Goal: Task Accomplishment & Management: Manage account settings

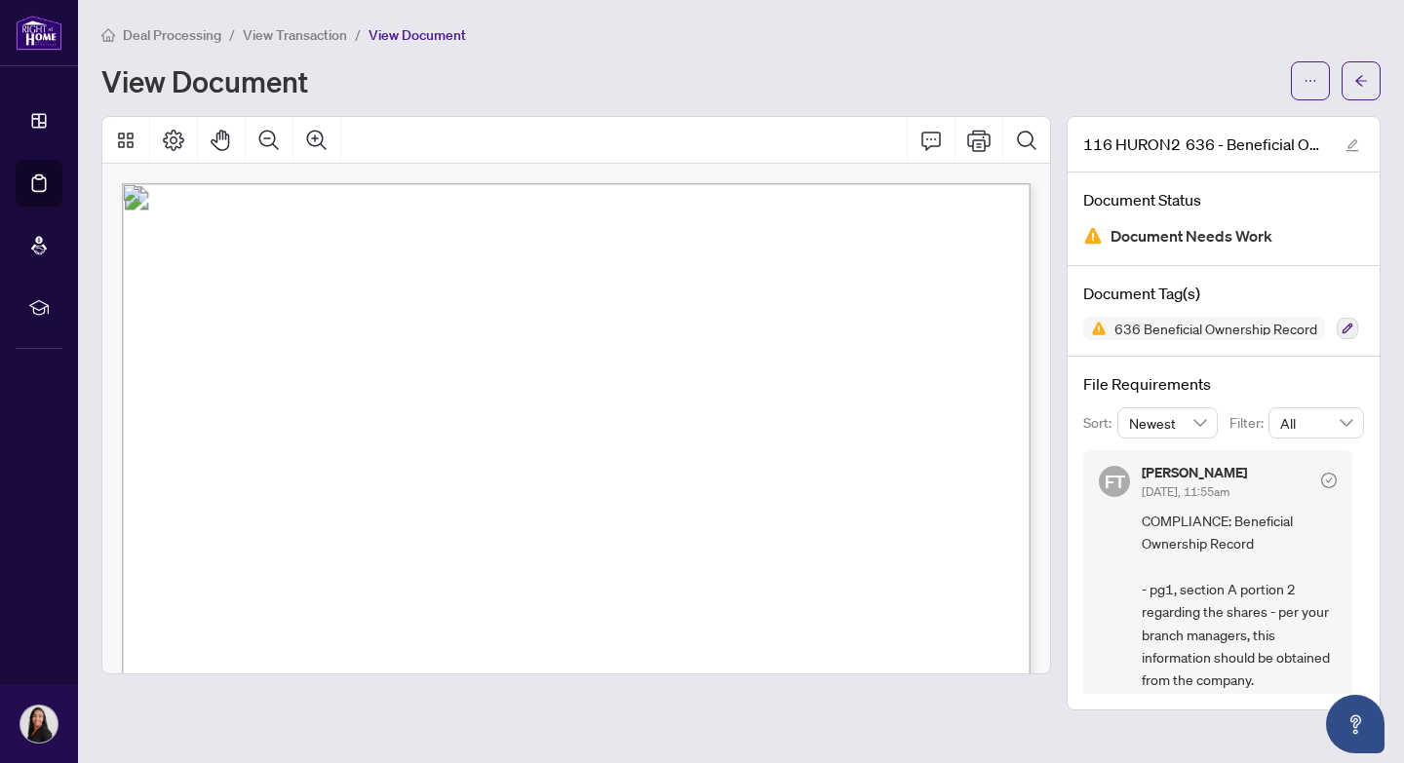
click at [299, 37] on span "View Transaction" at bounding box center [295, 35] width 104 height 18
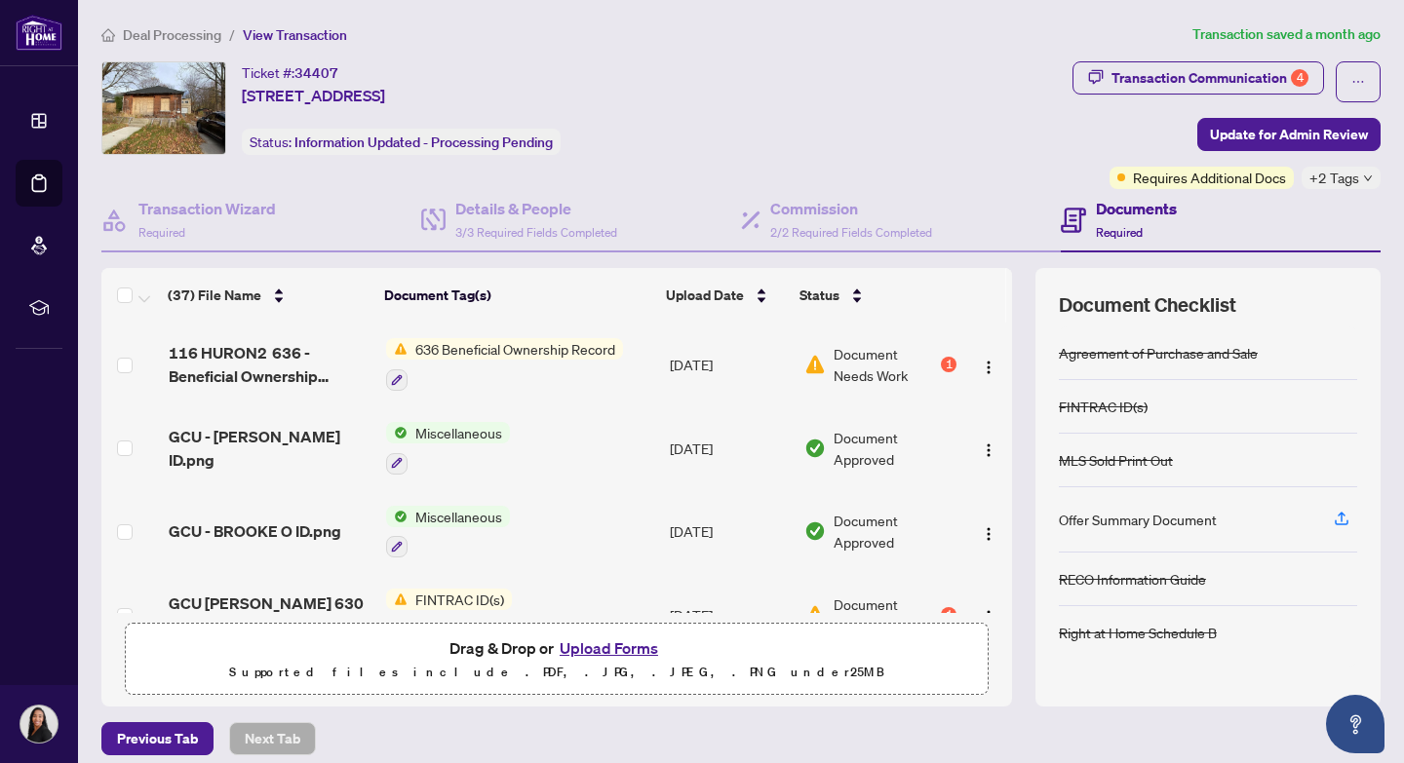
click at [601, 648] on button "Upload Forms" at bounding box center [609, 648] width 110 height 25
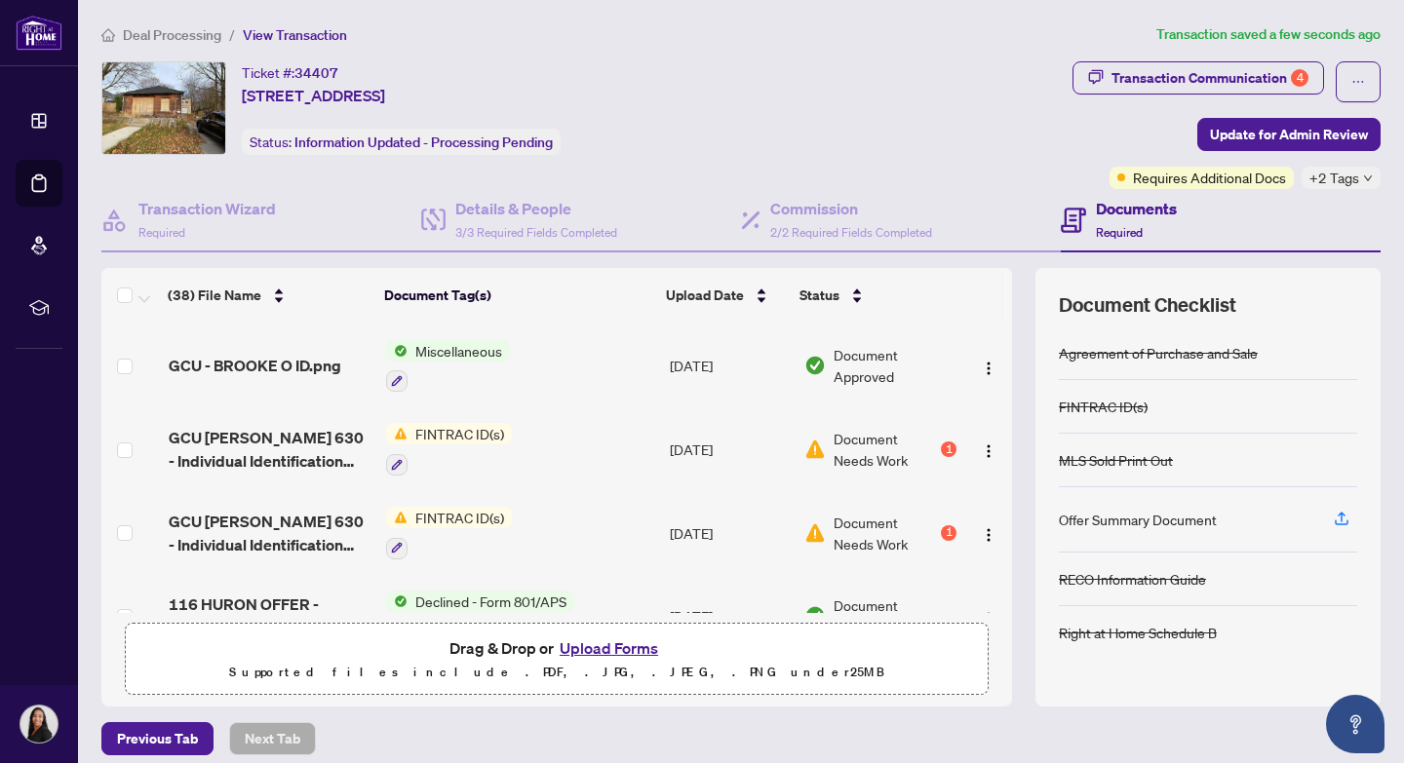
scroll to position [247, 0]
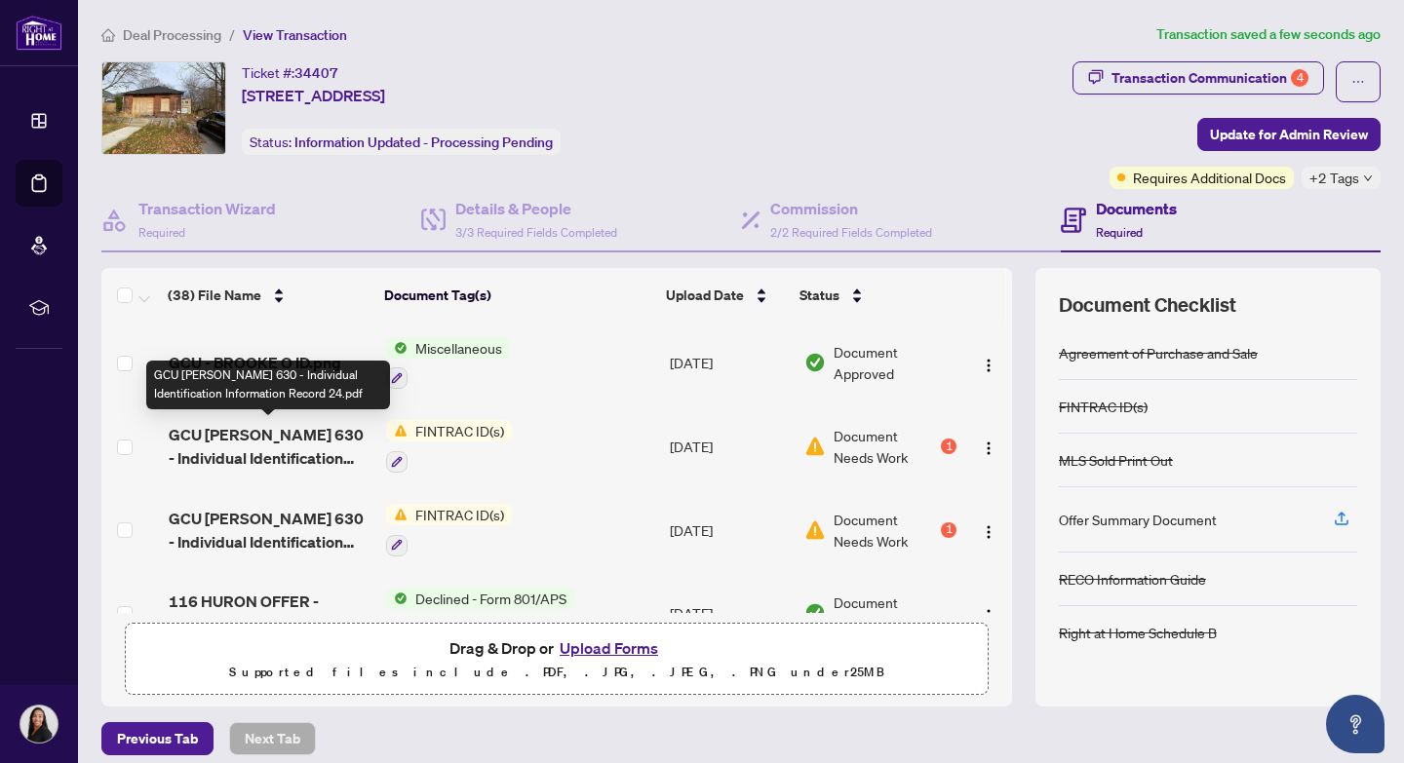
click at [215, 435] on span "GCU [PERSON_NAME] 630 - Individual Identification Information Record 24.pdf" at bounding box center [270, 446] width 202 height 47
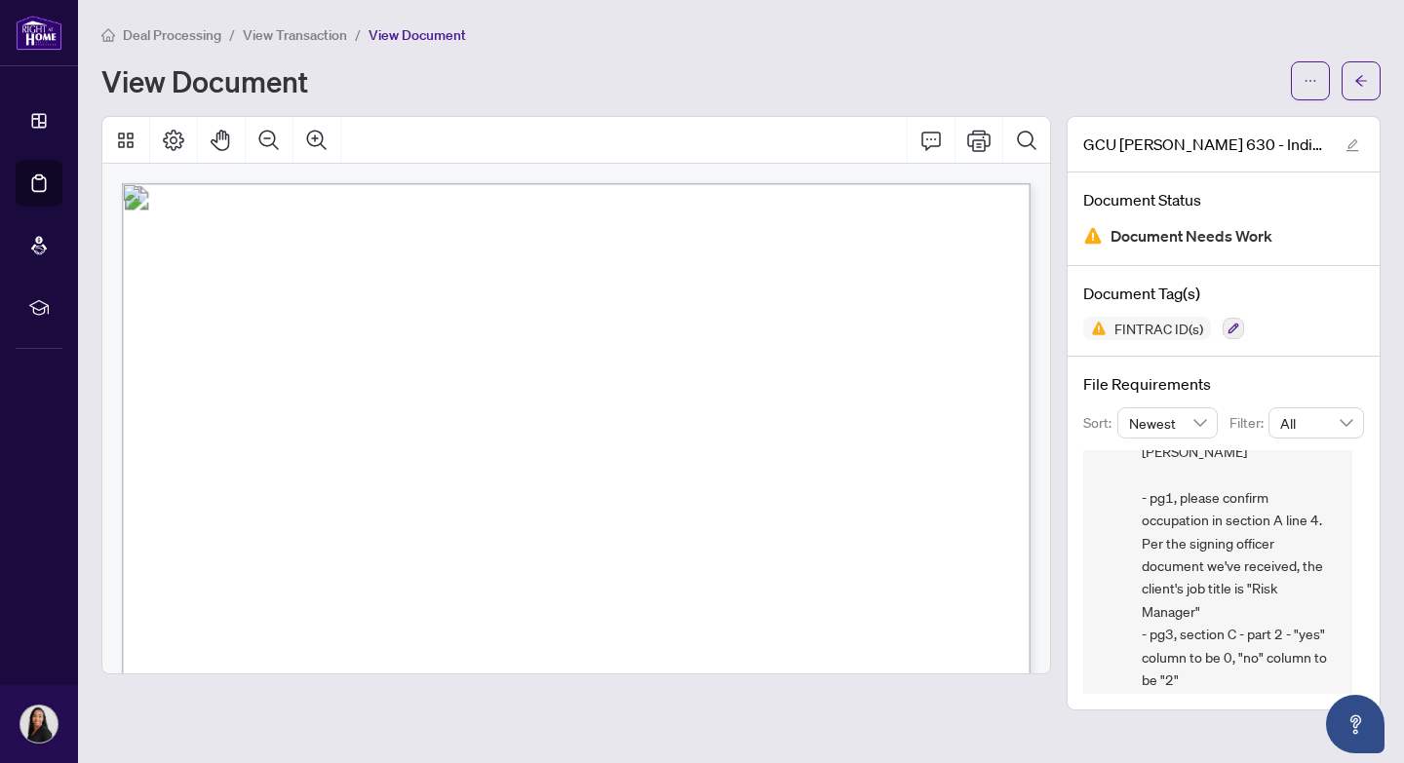
scroll to position [104, 0]
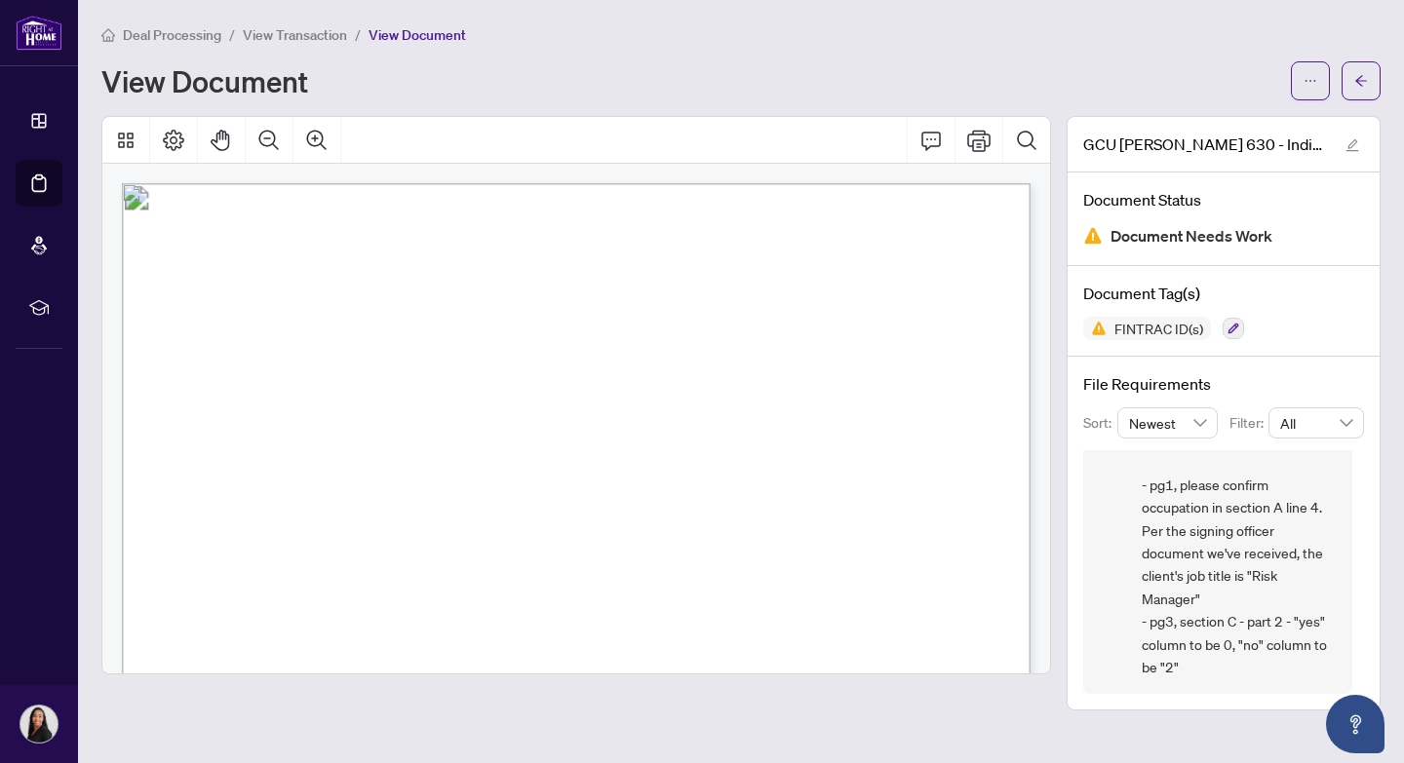
click at [308, 34] on span "View Transaction" at bounding box center [295, 35] width 104 height 18
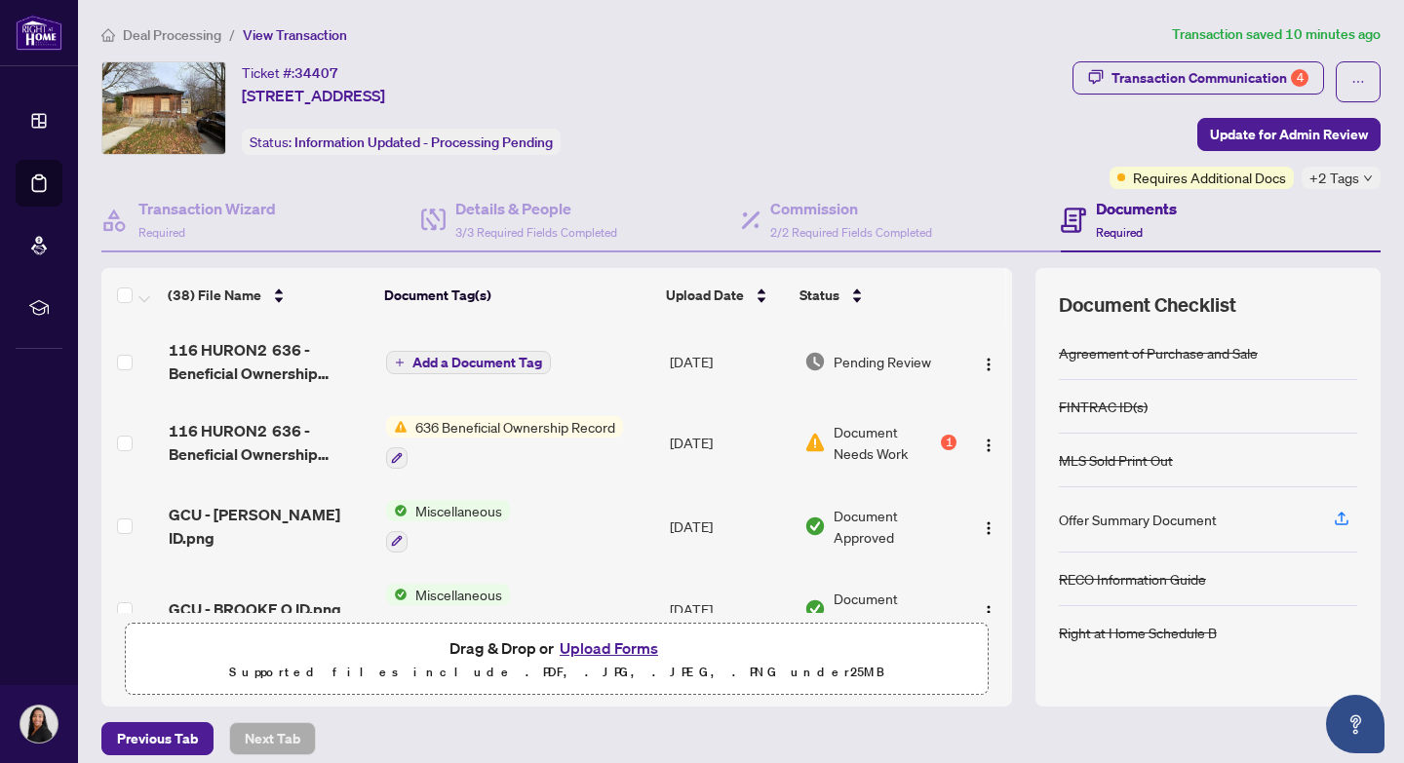
click at [609, 649] on button "Upload Forms" at bounding box center [609, 648] width 110 height 25
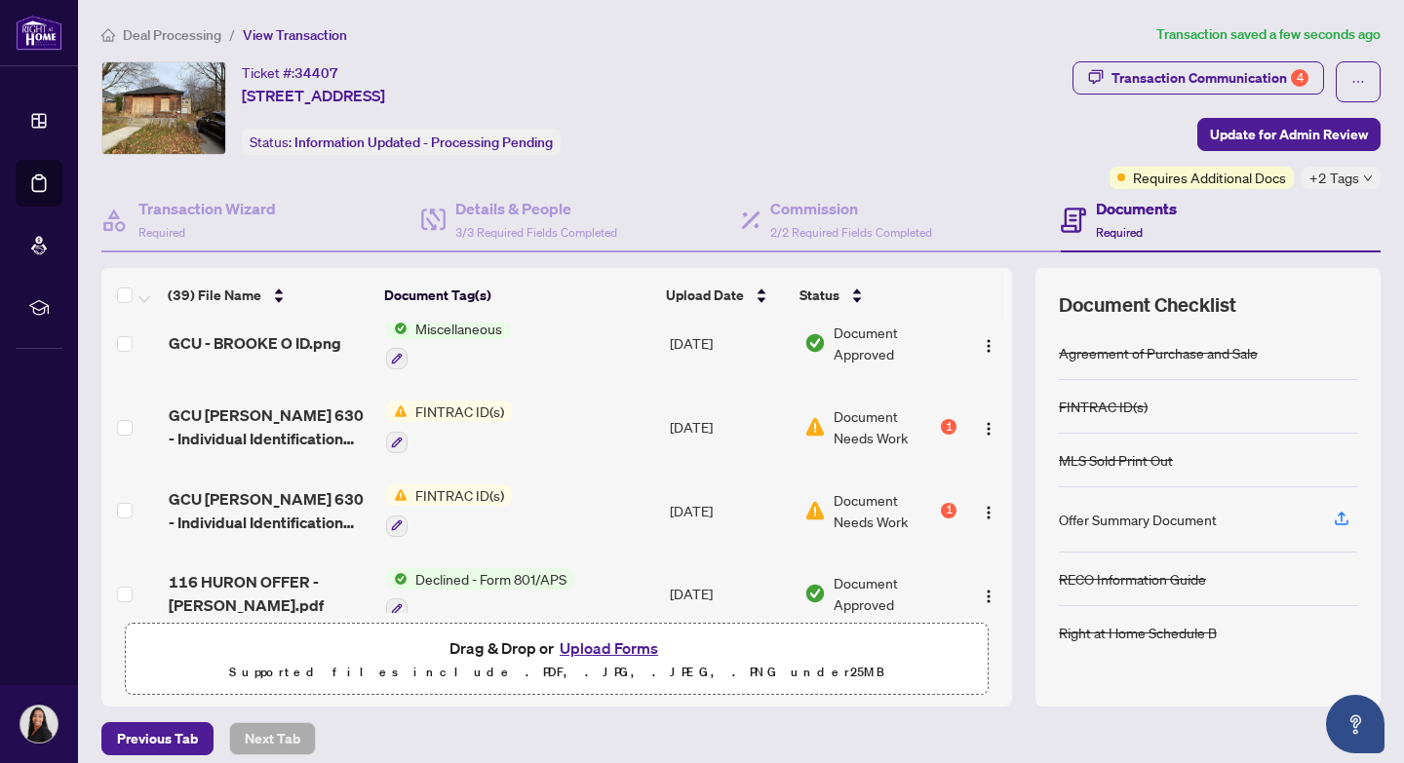
scroll to position [345, 0]
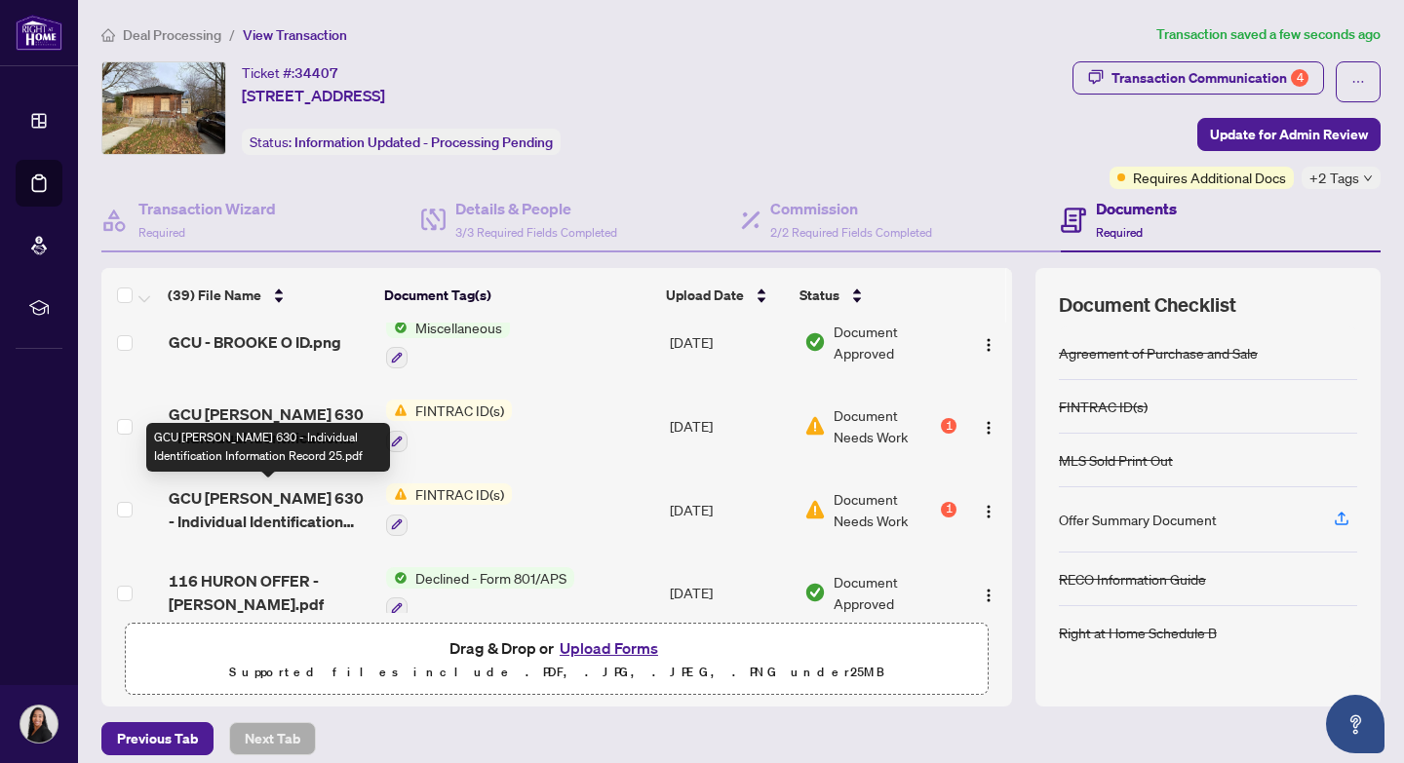
click at [244, 495] on span "GCU [PERSON_NAME] 630 - Individual Identification Information Record 25.pdf" at bounding box center [270, 510] width 202 height 47
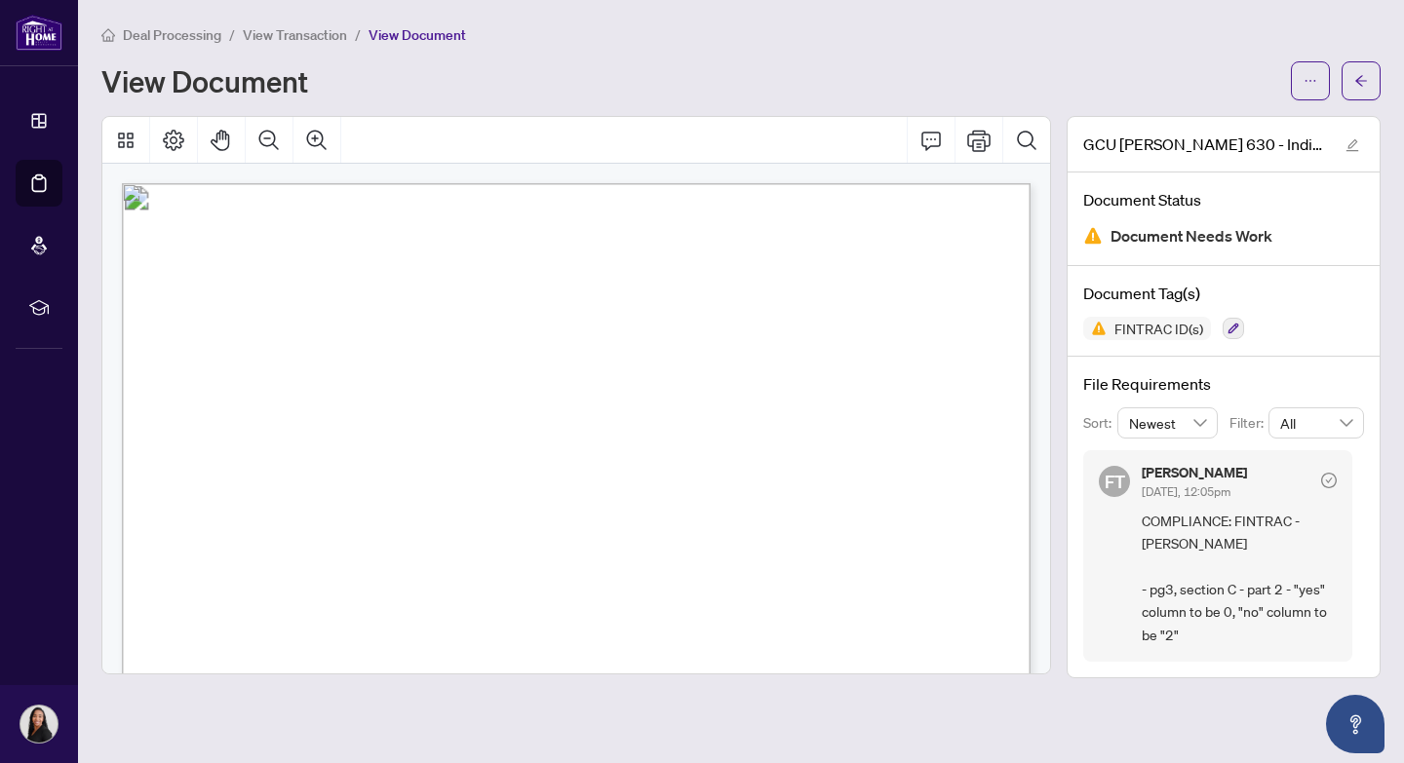
click at [293, 36] on span "View Transaction" at bounding box center [295, 35] width 104 height 18
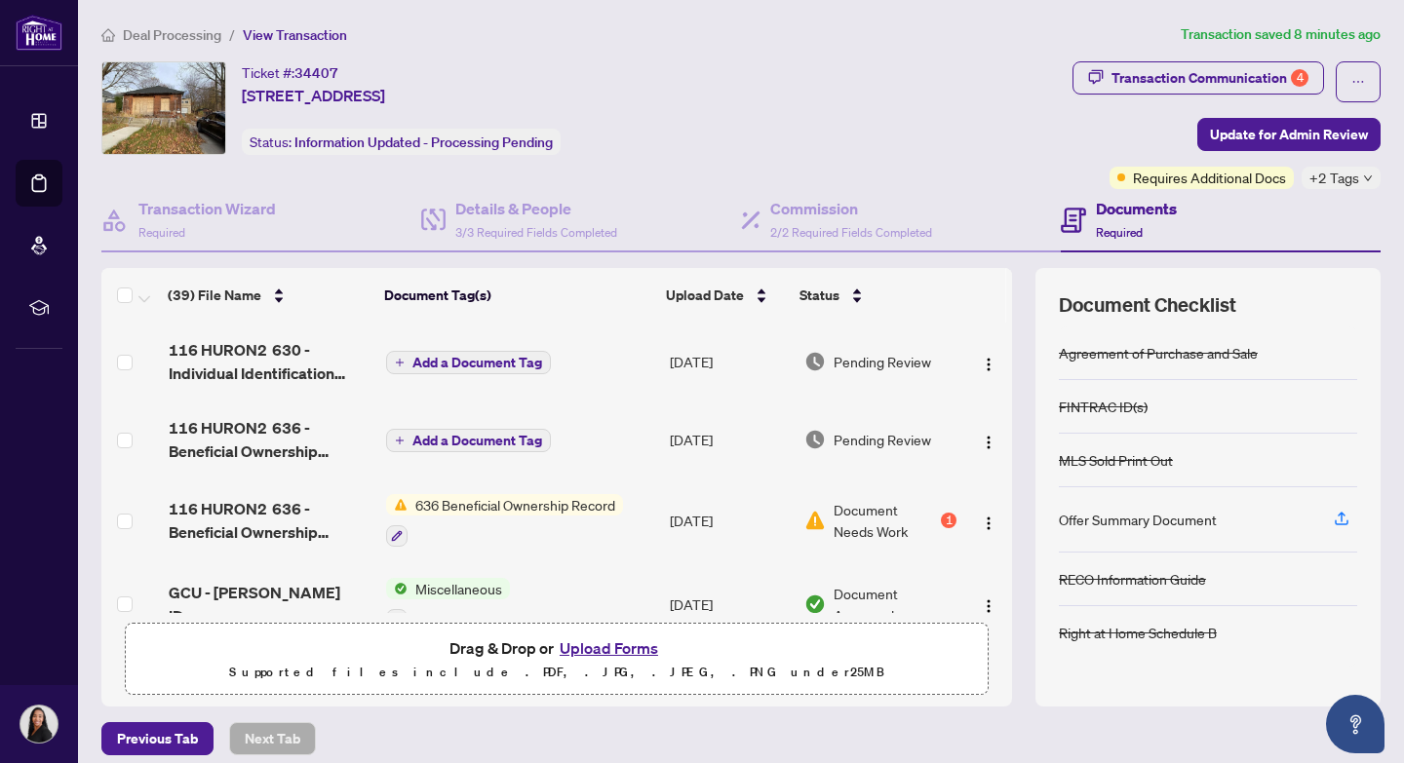
click at [614, 649] on button "Upload Forms" at bounding box center [609, 648] width 110 height 25
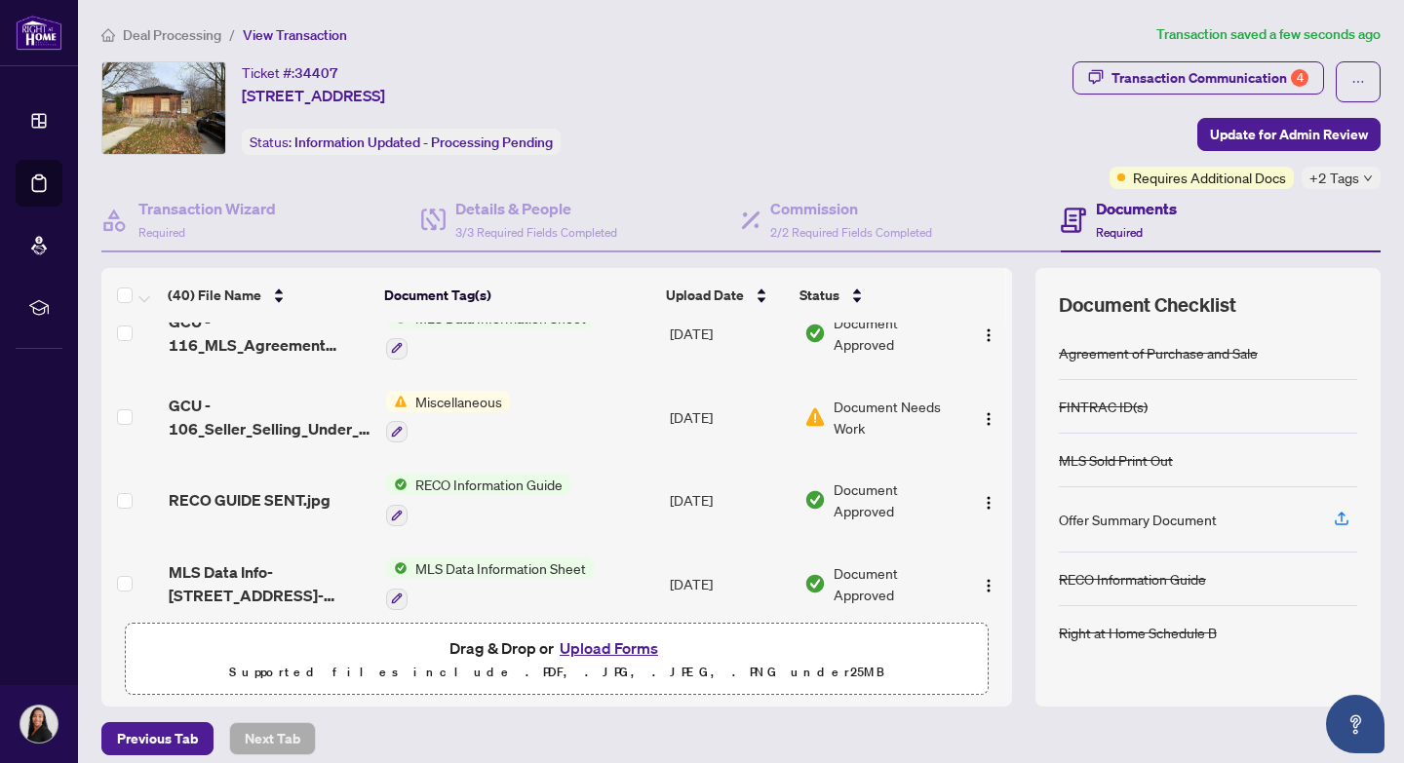
scroll to position [1440, 0]
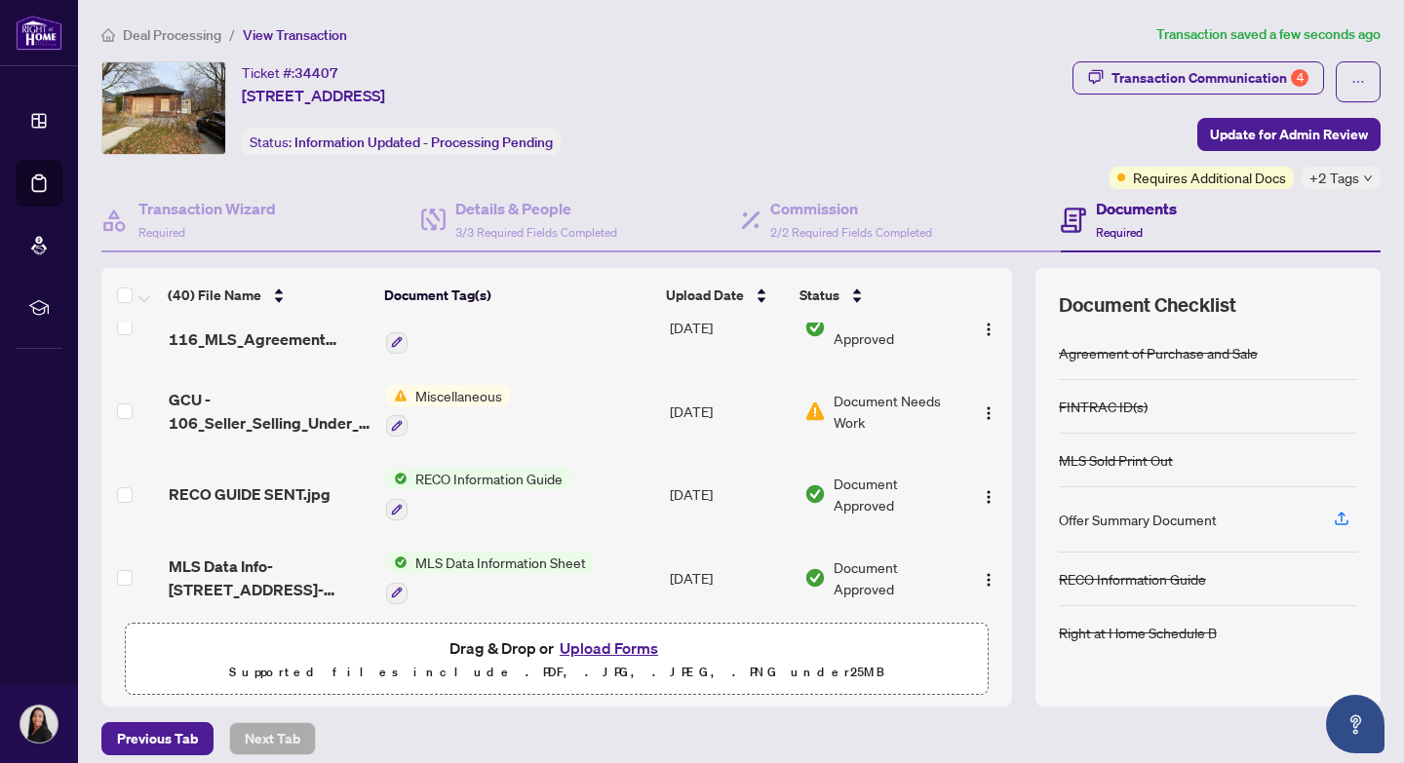
click at [845, 398] on span "Document Needs Work" at bounding box center [895, 411] width 123 height 43
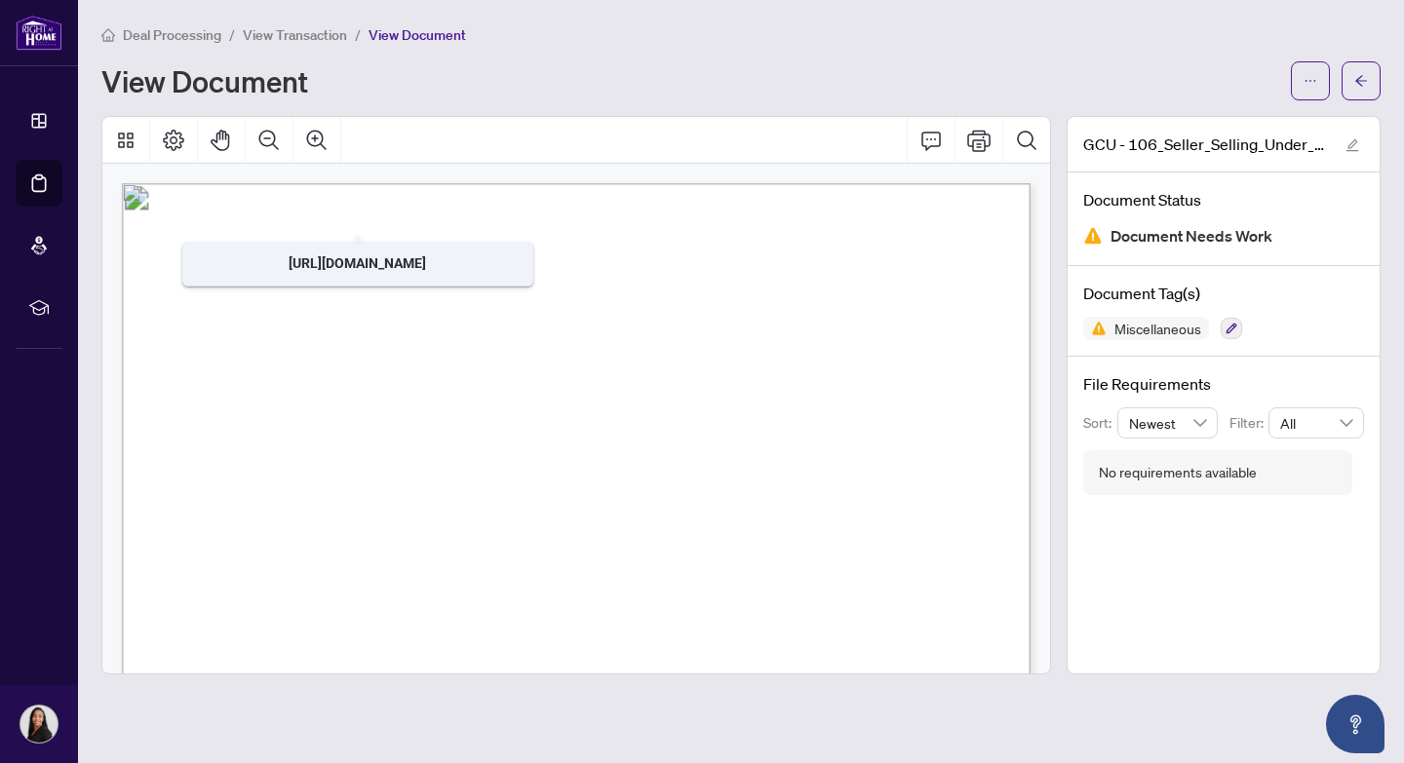
click at [285, 33] on span "View Transaction" at bounding box center [295, 35] width 104 height 18
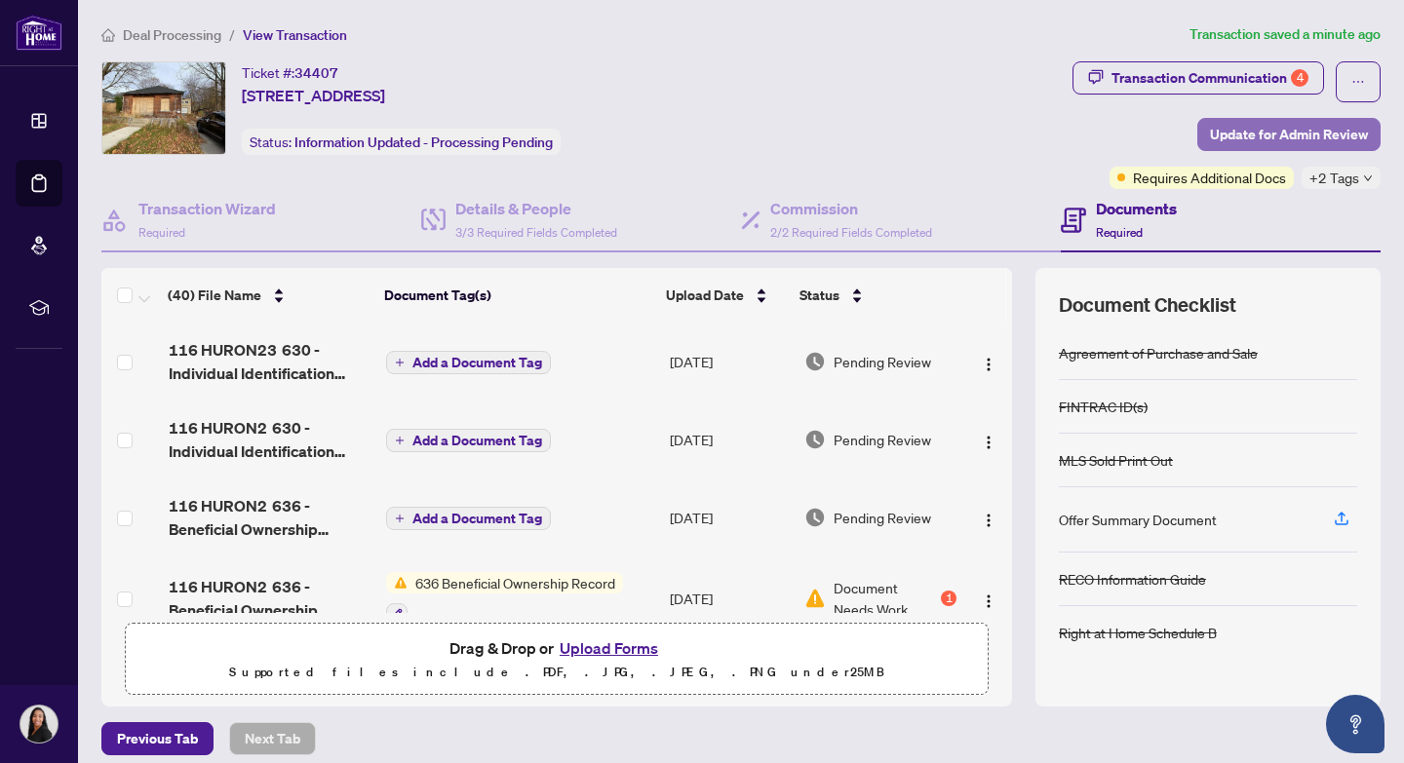
click at [1286, 139] on span "Update for Admin Review" at bounding box center [1289, 134] width 158 height 31
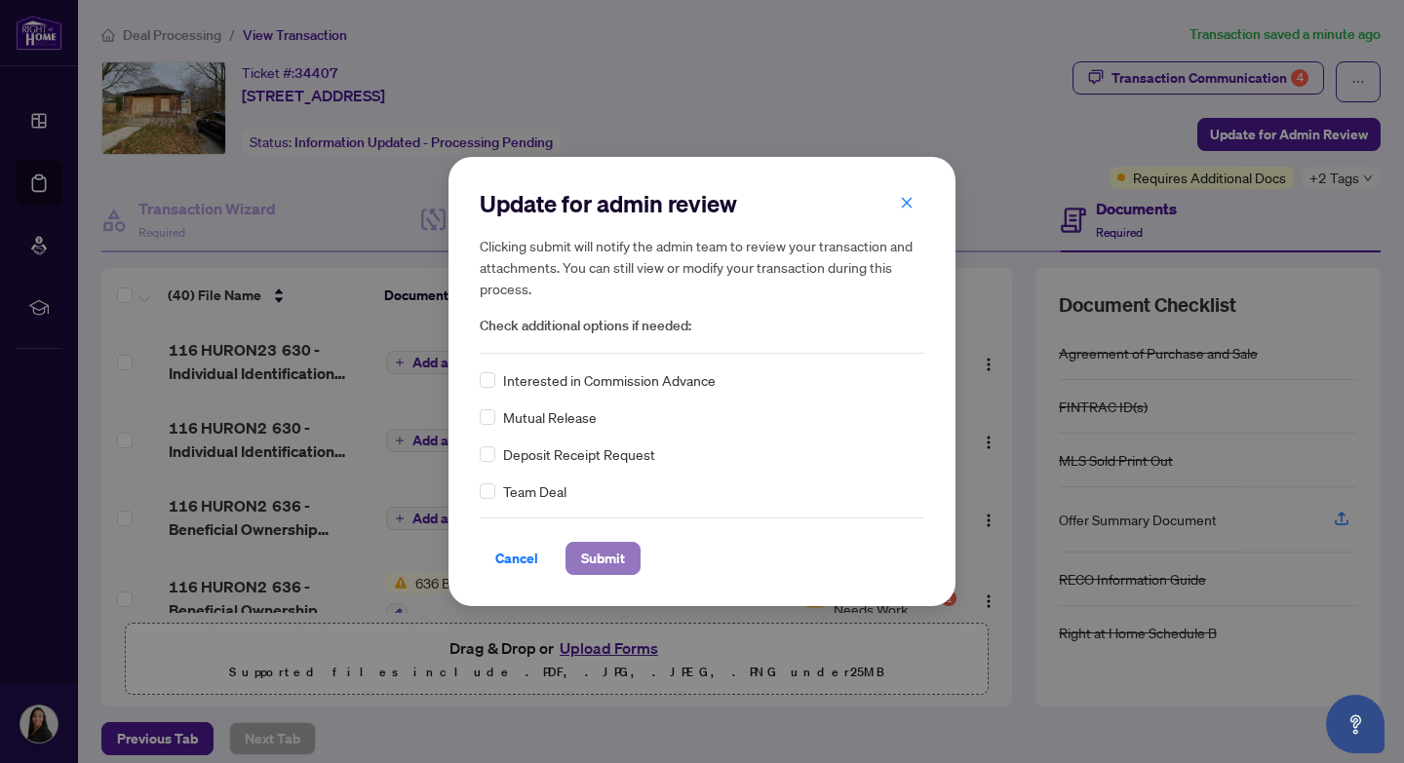
click at [603, 558] on span "Submit" at bounding box center [603, 558] width 44 height 31
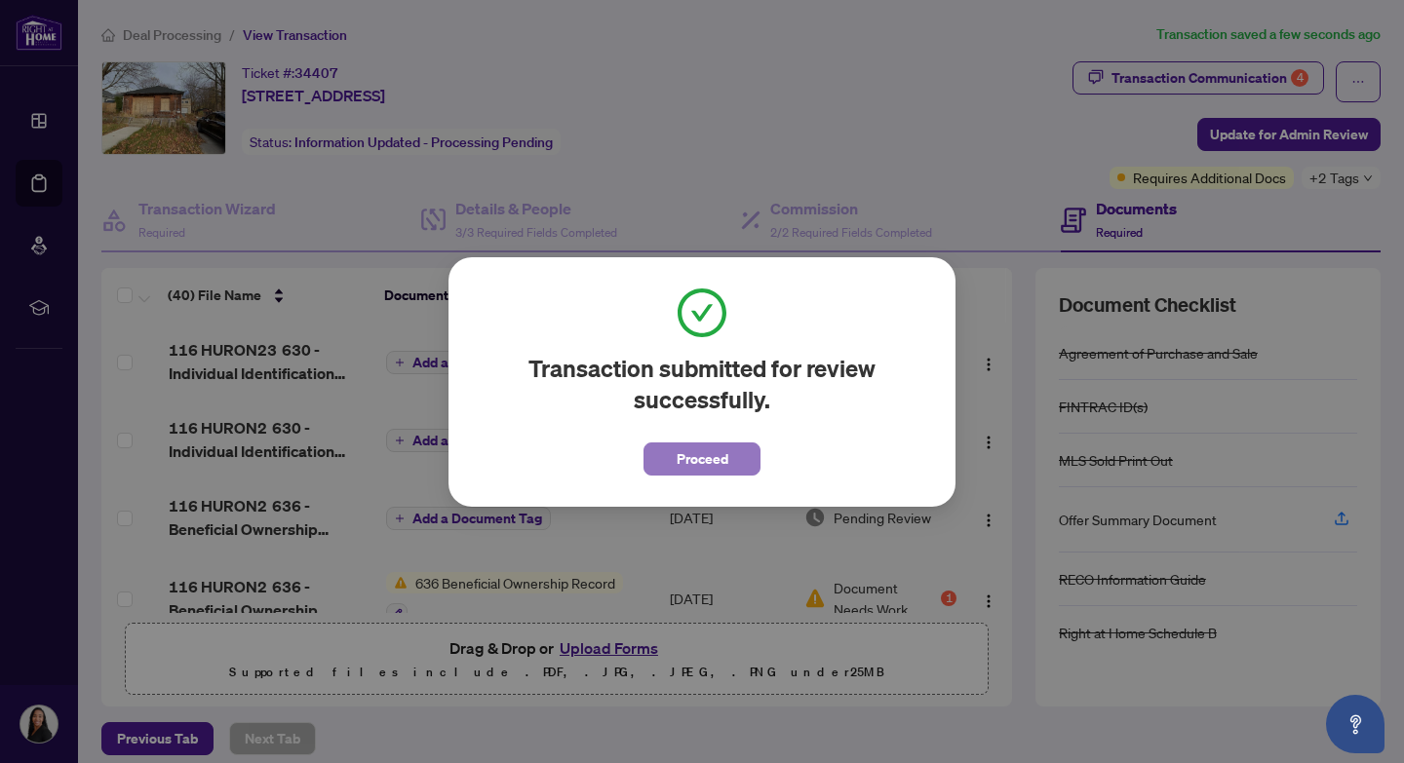
click at [702, 457] on span "Proceed" at bounding box center [703, 459] width 52 height 31
